Goal: Transaction & Acquisition: Purchase product/service

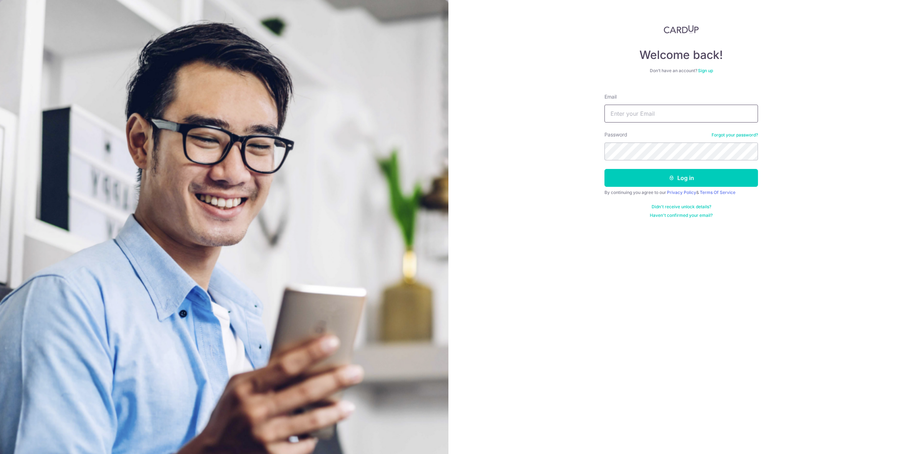
type input "[EMAIL_ADDRESS][DOMAIN_NAME]"
click at [630, 188] on form "Email tanyitorng@gmail.com Password Forgot your password? Log in By continuing …" at bounding box center [682, 153] width 154 height 130
click at [631, 176] on button "Log in" at bounding box center [682, 178] width 154 height 18
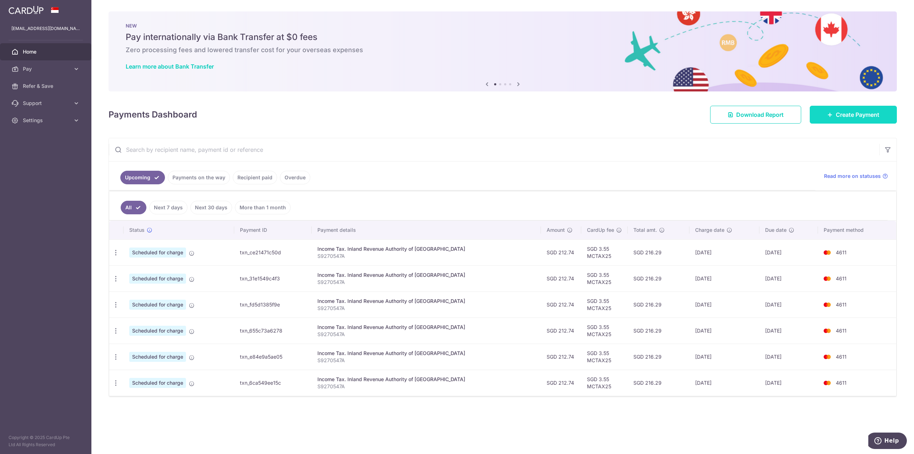
click at [861, 120] on link "Create Payment" at bounding box center [853, 115] width 87 height 18
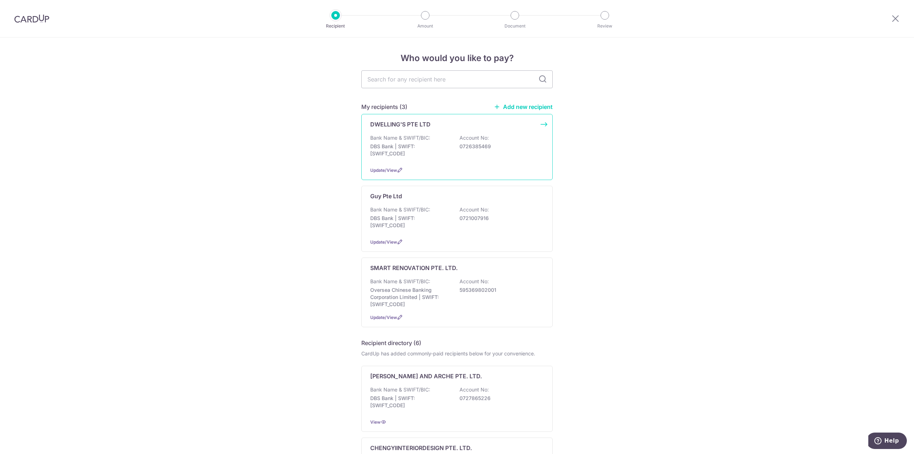
click at [394, 133] on div "DWELLING'S PTE LTD Bank Name & SWIFT/BIC: DBS Bank | SWIFT: DBSSSGSGXXX Account…" at bounding box center [456, 147] width 191 height 66
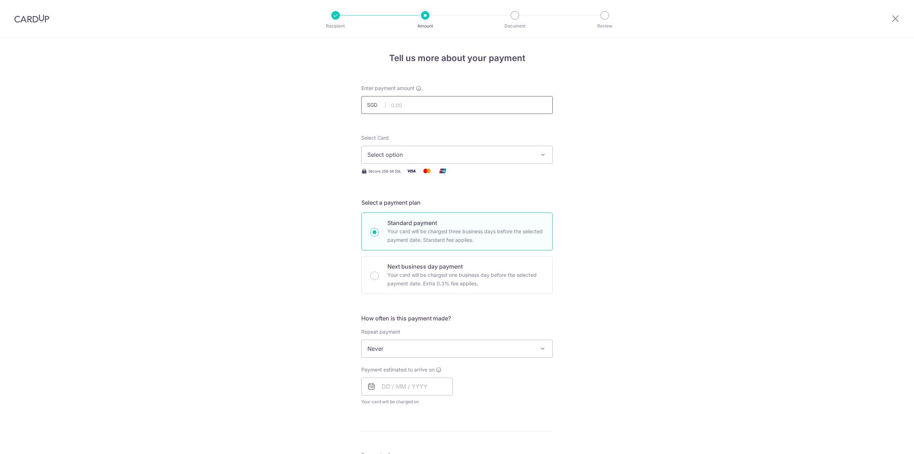
click at [405, 112] on input "text" at bounding box center [456, 105] width 191 height 18
paste input "26,433"
type input "26,433.00"
click at [504, 128] on form "Enter payment amount SGD 26,433.00 26433.00 Select Card Select option Add credi…" at bounding box center [456, 391] width 191 height 613
drag, startPoint x: 441, startPoint y: 179, endPoint x: 438, endPoint y: 166, distance: 13.3
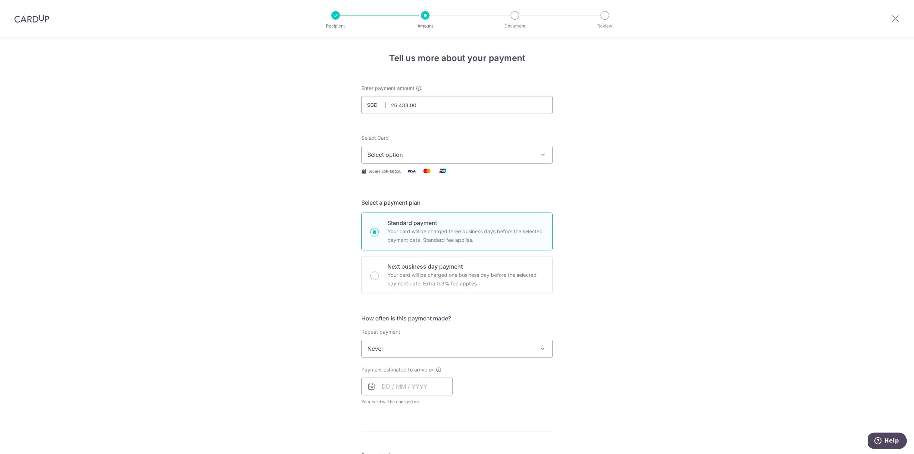
click at [440, 175] on form "Enter payment amount SGD 26,433.00 26433.00 Select Card Select option Add credi…" at bounding box center [456, 391] width 191 height 613
click at [435, 155] on span "Select option" at bounding box center [451, 154] width 166 height 9
click at [394, 201] on link "**** 4611" at bounding box center [457, 205] width 191 height 17
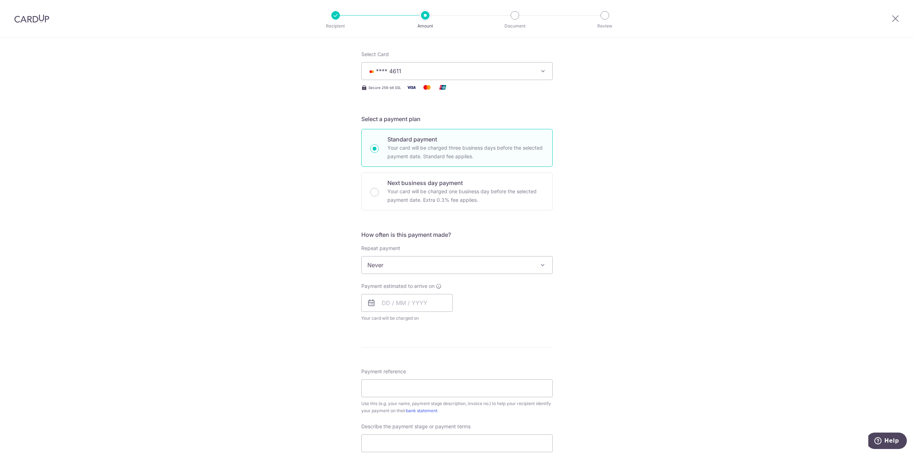
scroll to position [107, 0]
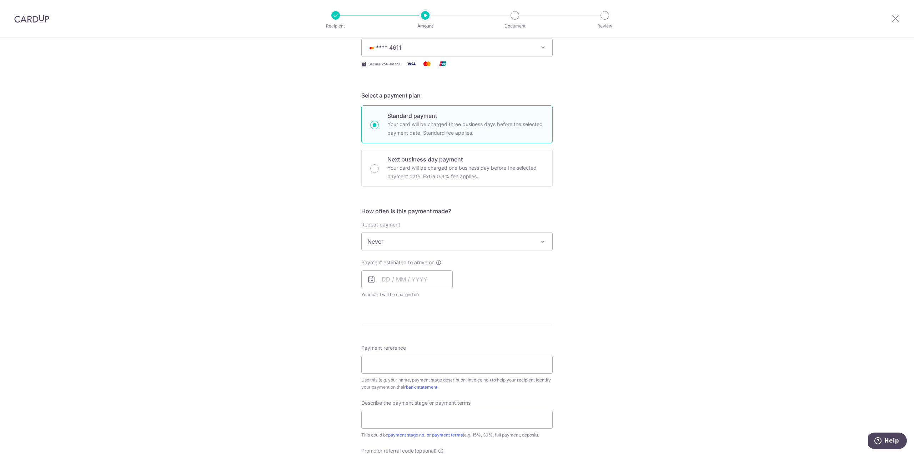
click at [388, 240] on span "Never" at bounding box center [457, 241] width 191 height 17
click at [489, 190] on form "Enter payment amount SGD 26,433.00 26433.00 Select Card **** 4611 Add credit ca…" at bounding box center [456, 283] width 191 height 613
click at [398, 281] on input "text" at bounding box center [406, 279] width 91 height 18
click at [428, 361] on link "16" at bounding box center [433, 358] width 11 height 11
type input "16/10/2025"
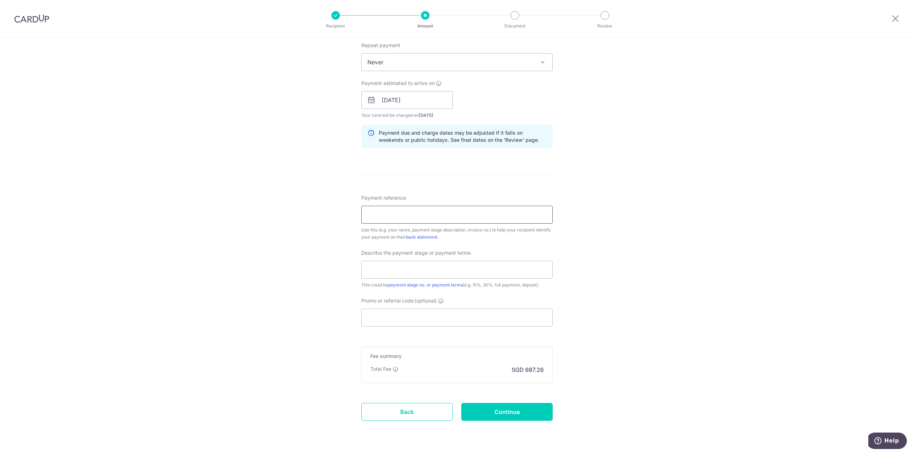
scroll to position [307, 0]
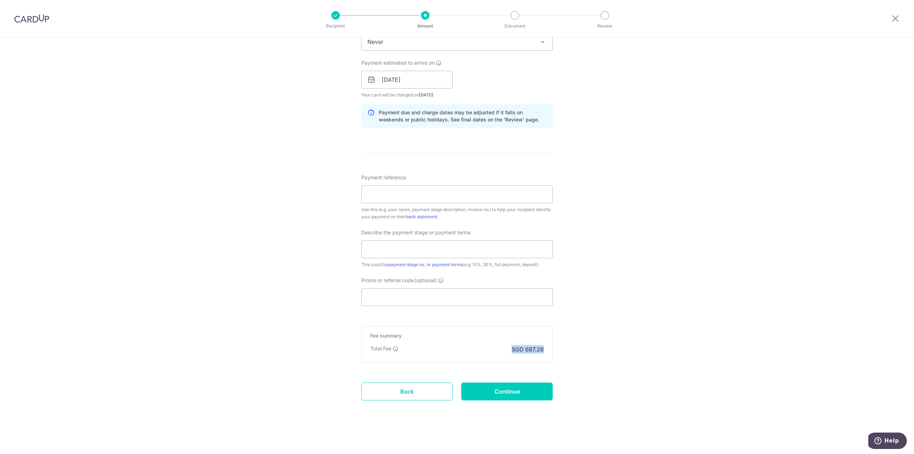
drag, startPoint x: 507, startPoint y: 346, endPoint x: 553, endPoint y: 353, distance: 45.9
click at [553, 353] on div "Tell us more about your payment Enter payment amount SGD 26,433.00 26433.00 Sel…" at bounding box center [457, 92] width 914 height 723
click at [520, 393] on input "Continue" at bounding box center [506, 392] width 91 height 18
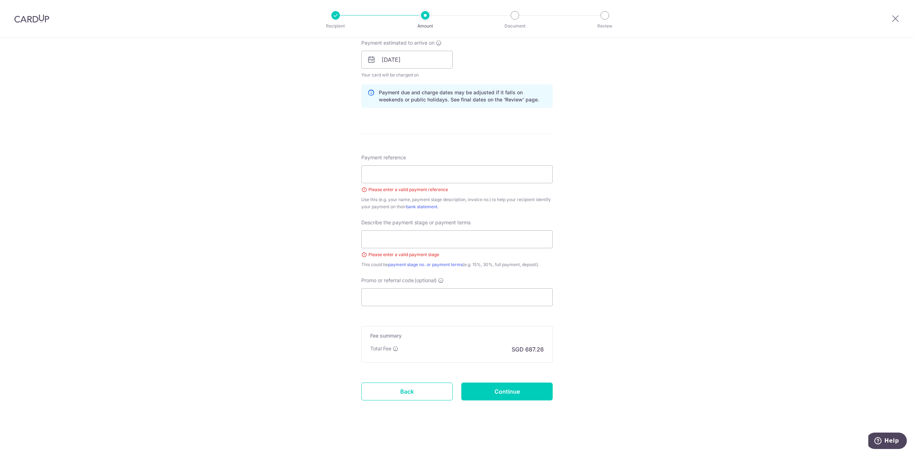
click at [426, 186] on div "Please enter a valid payment reference" at bounding box center [456, 189] width 191 height 7
click at [419, 175] on input "Payment reference" at bounding box center [456, 174] width 191 height 18
click at [374, 175] on input "Payment reference" at bounding box center [456, 174] width 191 height 18
paste input "ADD-0325-1019-HQ"
type input "ADD-0325-1019-HQ"
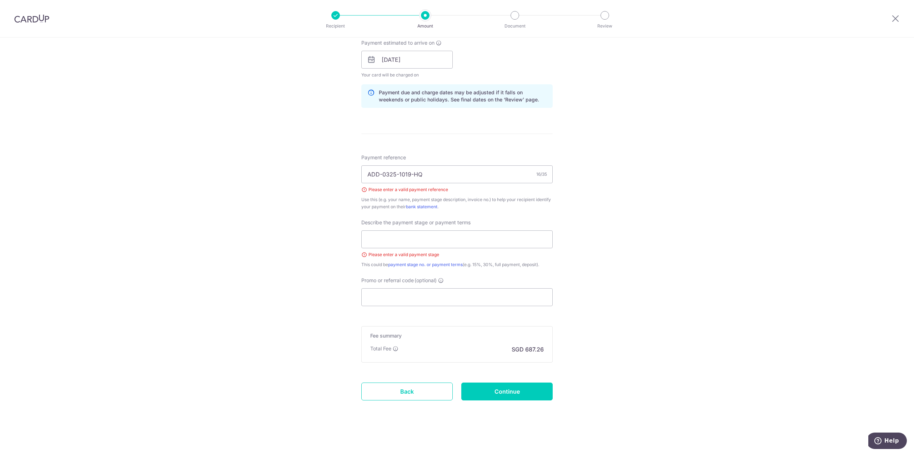
click at [321, 229] on div "Tell us more about your payment Enter payment amount SGD 26,433.00 26433.00 Sel…" at bounding box center [457, 82] width 914 height 743
click at [400, 236] on input "text" at bounding box center [456, 239] width 191 height 18
click at [386, 243] on input "text" at bounding box center [456, 239] width 191 height 18
paste input "45% Upon commencement of works"
type input "45% Upon commencement of works"
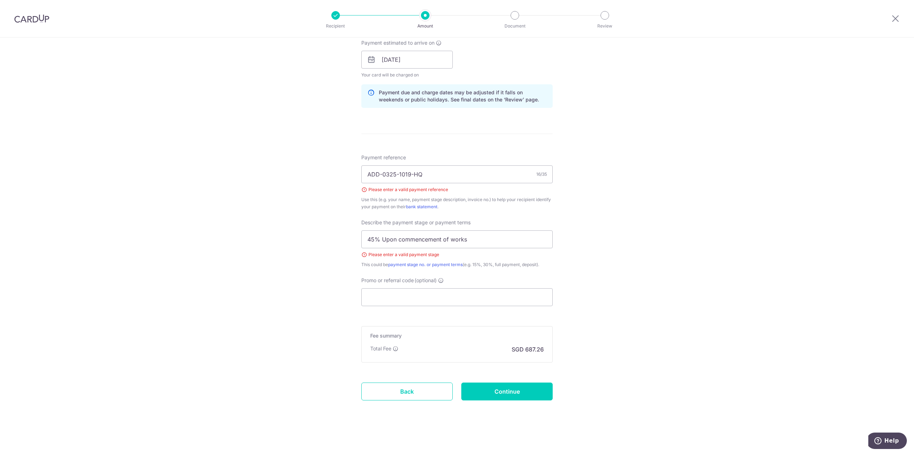
click at [634, 266] on div "Tell us more about your payment Enter payment amount SGD 26,433.00 26433.00 Sel…" at bounding box center [457, 82] width 914 height 743
click at [457, 300] on input "Promo or referral code (optional)" at bounding box center [456, 297] width 191 height 18
paste input "45% Upon commencement of works"
type input "45% Upon commencement of works"
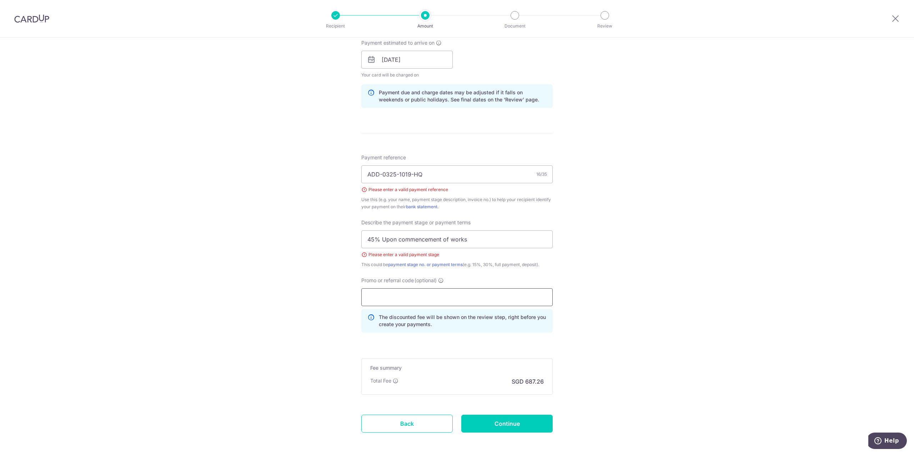
paste input "OFF225"
type input "OFF225"
click at [499, 423] on input "Continue" at bounding box center [506, 424] width 91 height 18
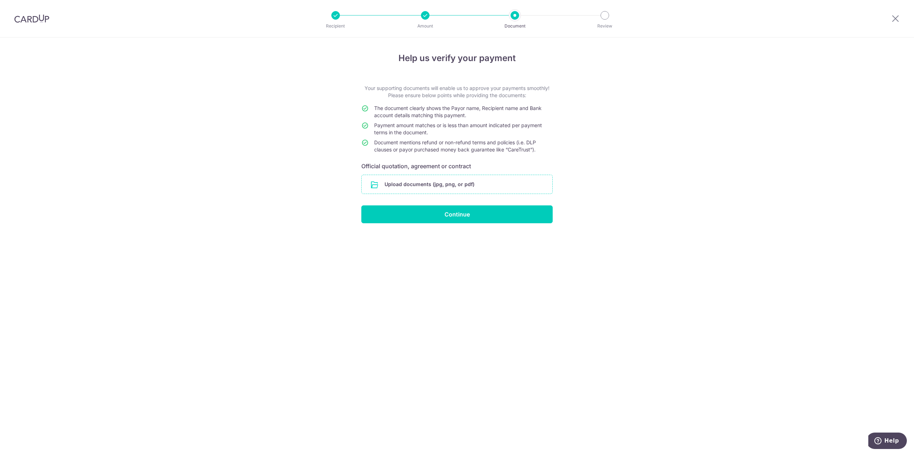
click at [423, 186] on input "file" at bounding box center [457, 184] width 191 height 19
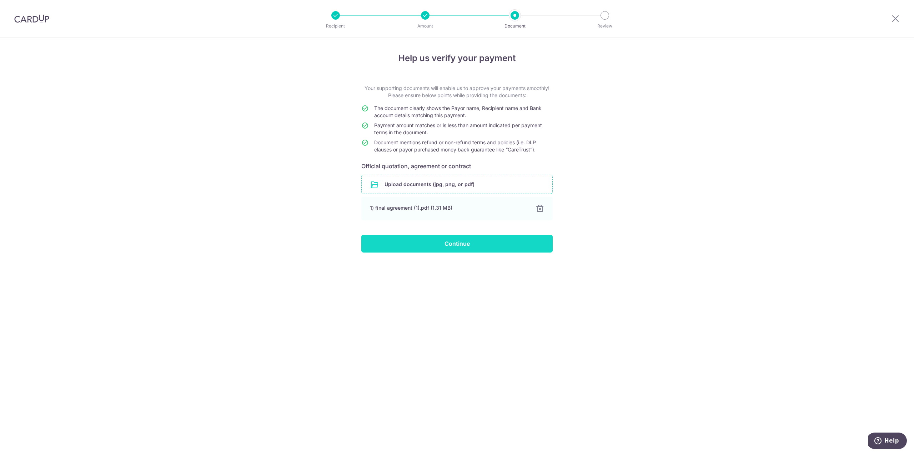
click at [456, 246] on input "Continue" at bounding box center [456, 244] width 191 height 18
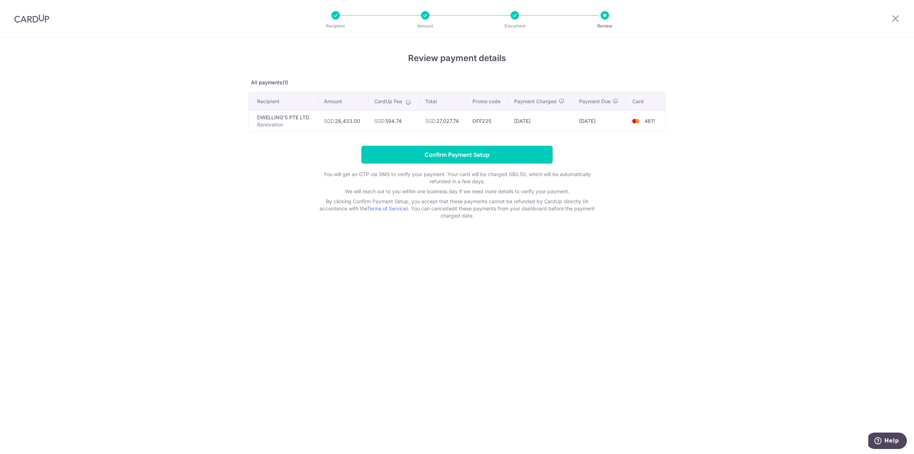
drag, startPoint x: 387, startPoint y: 120, endPoint x: 406, endPoint y: 122, distance: 18.7
click at [404, 118] on td "SGD 594.74" at bounding box center [394, 121] width 51 height 20
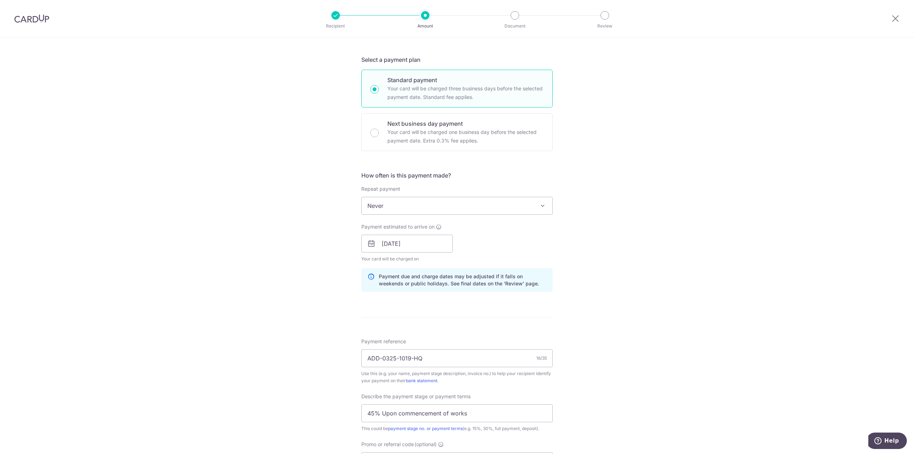
scroll to position [339, 0]
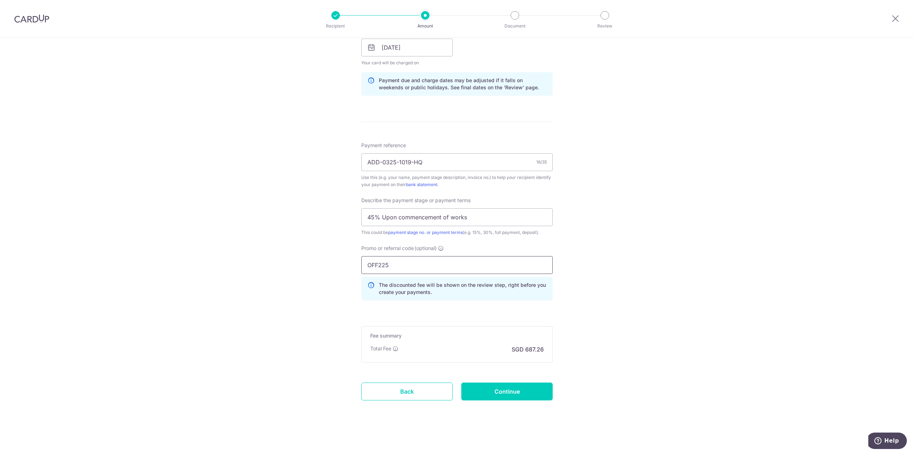
drag, startPoint x: 397, startPoint y: 263, endPoint x: 319, endPoint y: 260, distance: 77.9
click at [319, 260] on div "Tell us more about your payment Enter payment amount SGD 26,433.00 26433.00 Sel…" at bounding box center [457, 76] width 914 height 755
paste input "RENO25ONE"
type input "RENO25ONE"
click at [492, 386] on input "Continue" at bounding box center [506, 392] width 91 height 18
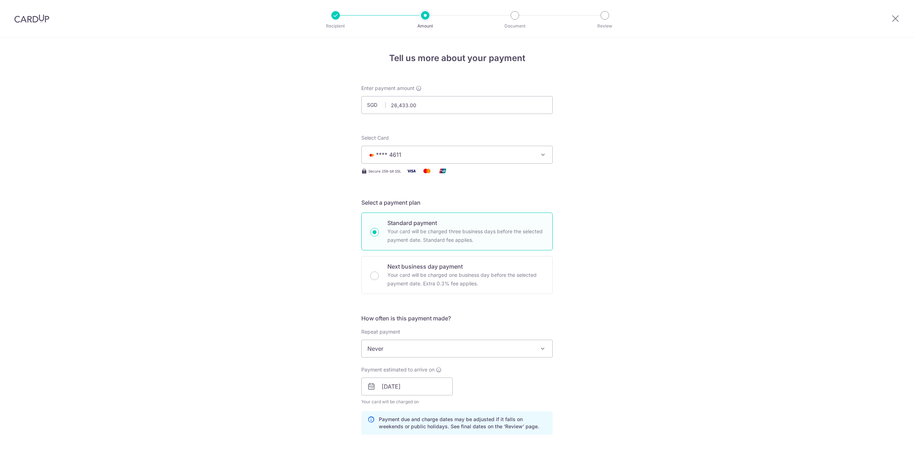
scroll to position [349, 0]
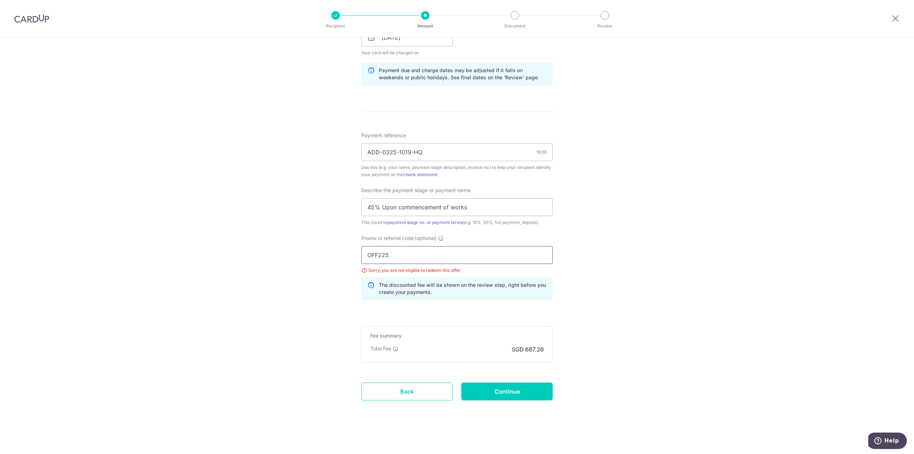
drag, startPoint x: 398, startPoint y: 251, endPoint x: 342, endPoint y: 254, distance: 55.8
click at [342, 254] on div "Tell us more about your payment Enter payment amount SGD 26,433.00 26433.00 Sel…" at bounding box center [457, 71] width 914 height 765
paste input "RENO25ONE"
type input "RENO25ONE"
click at [664, 263] on div "Tell us more about your payment Enter payment amount SGD 26,433.00 26433.00 Sel…" at bounding box center [457, 71] width 914 height 765
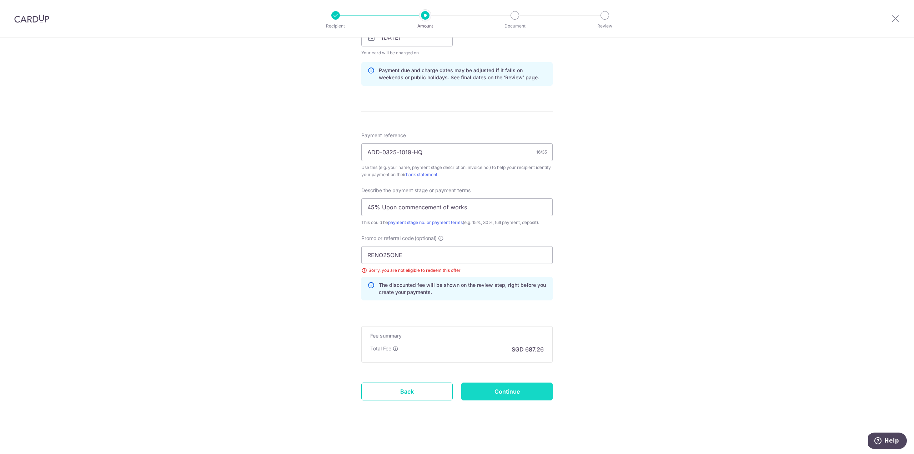
click at [495, 395] on input "Continue" at bounding box center [506, 392] width 91 height 18
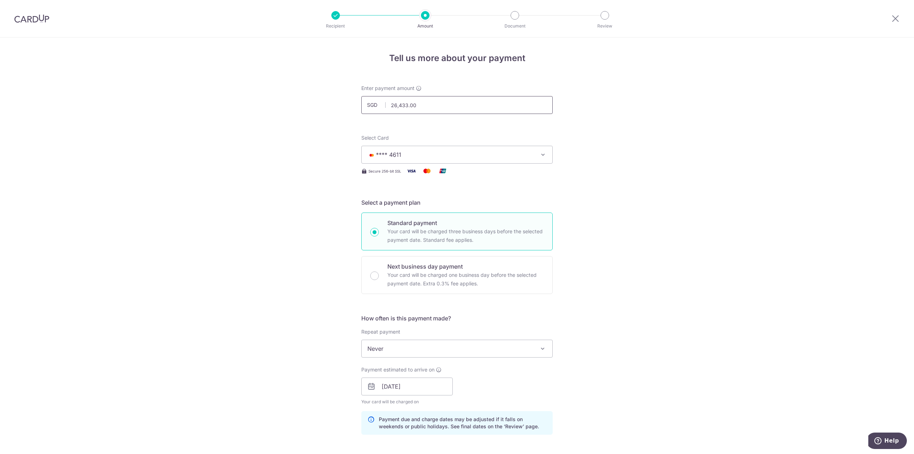
drag, startPoint x: 429, startPoint y: 99, endPoint x: 348, endPoint y: 98, distance: 80.4
click at [348, 98] on div "Tell us more about your payment Enter payment amount SGD 26,433.00 26433.00 Sel…" at bounding box center [457, 420] width 914 height 765
drag, startPoint x: 345, startPoint y: 101, endPoint x: 346, endPoint y: 107, distance: 6.1
click at [346, 107] on div "Tell us more about your payment Enter payment amount SGD 20000 26433.00 Select …" at bounding box center [457, 420] width 914 height 765
type input "20,000.00"
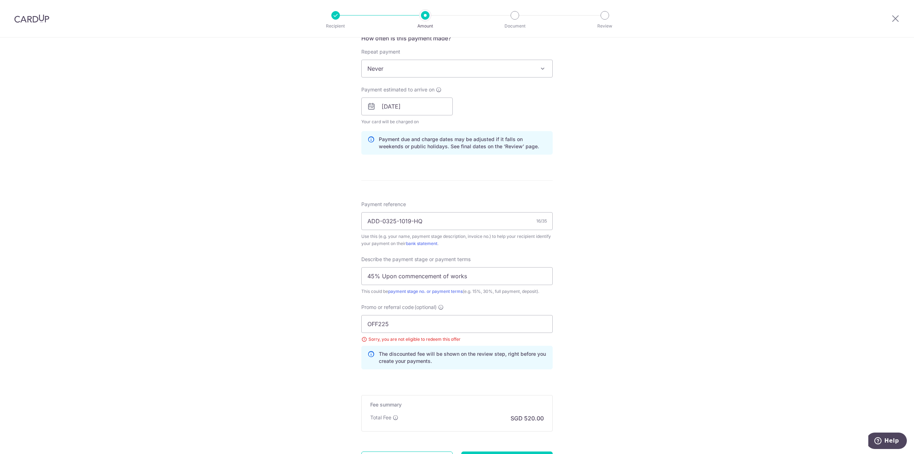
scroll to position [349, 0]
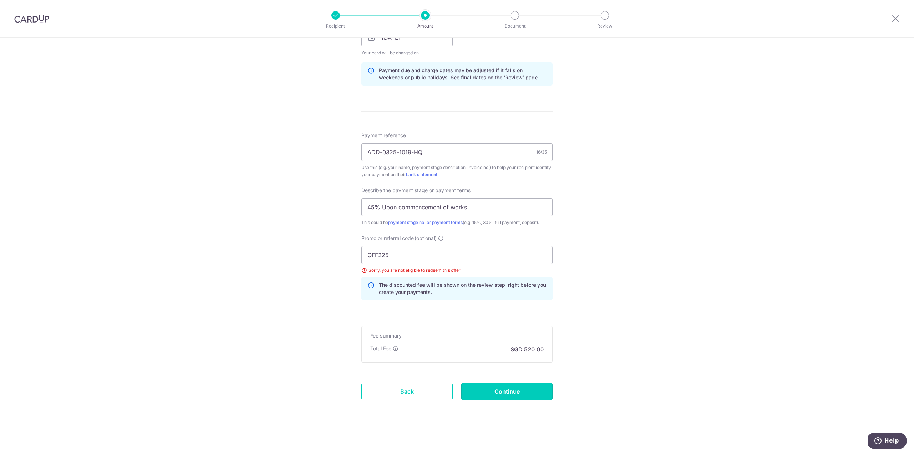
click at [518, 392] on input "Continue" at bounding box center [506, 392] width 91 height 18
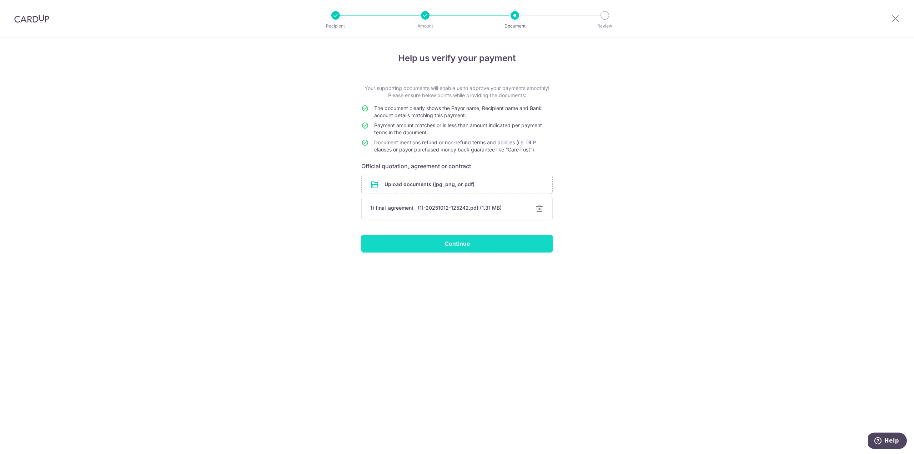
click at [464, 246] on input "Continue" at bounding box center [456, 244] width 191 height 18
